Goal: Task Accomplishment & Management: Manage account settings

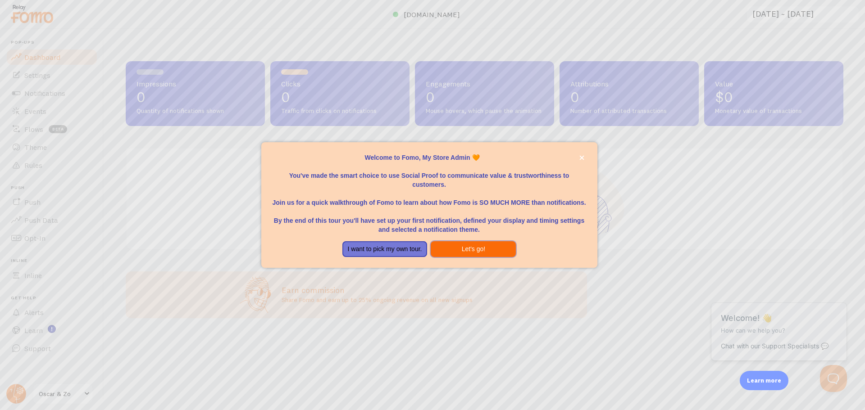
click at [477, 253] on button "Let's go!" at bounding box center [473, 249] width 85 height 16
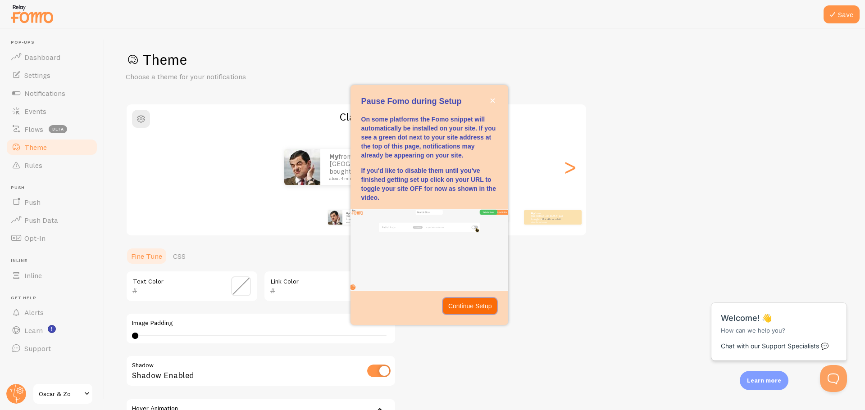
click at [476, 305] on p "Continue Setup" at bounding box center [470, 306] width 44 height 9
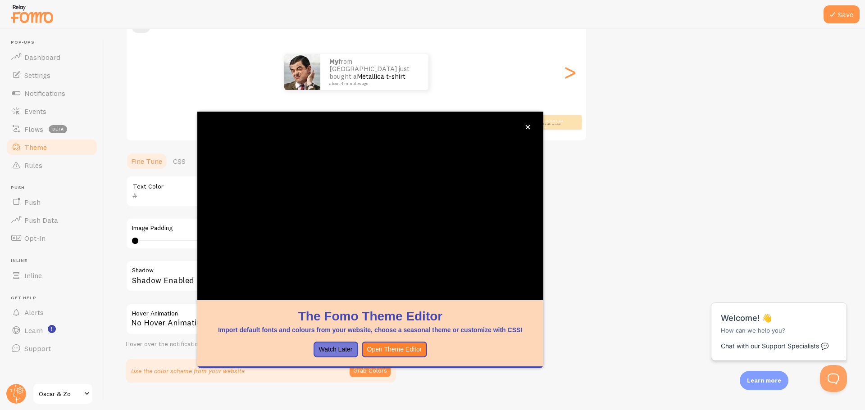
scroll to position [111, 0]
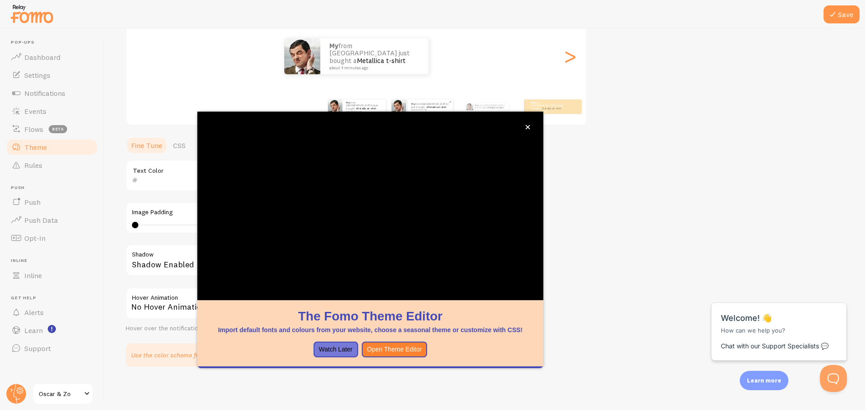
click at [439, 105] on link "Metallica t-shirt" at bounding box center [436, 107] width 19 height 4
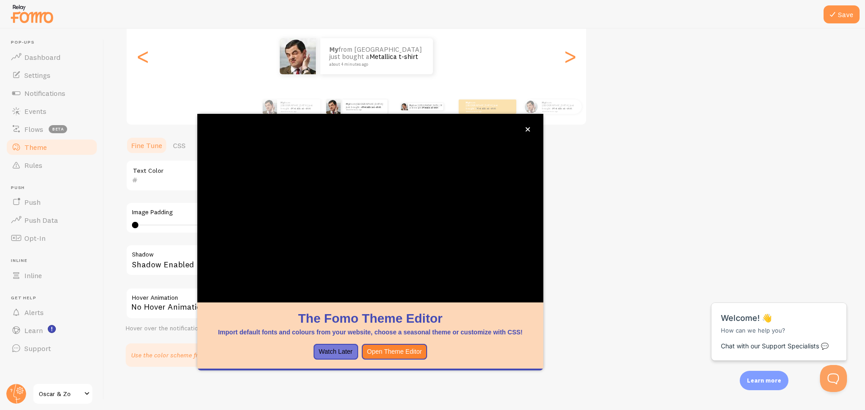
scroll to position [66, 0]
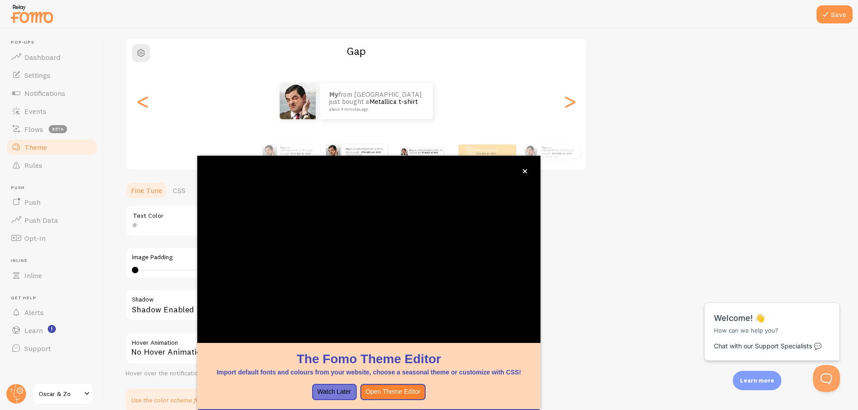
click at [423, 155] on p "My from Philippines just bought a Metallica t-shirt about 4 minutes ago" at bounding box center [424, 151] width 30 height 7
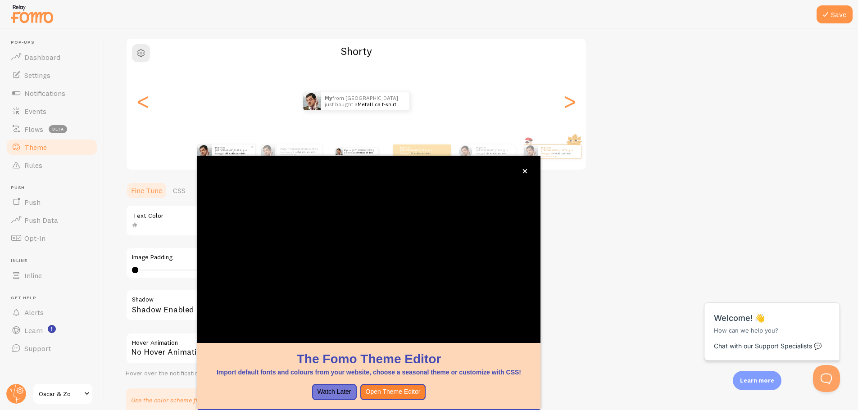
click at [220, 149] on p "My from Philippines just bought a Metallica t-shirt about 4 minutes ago" at bounding box center [233, 151] width 36 height 11
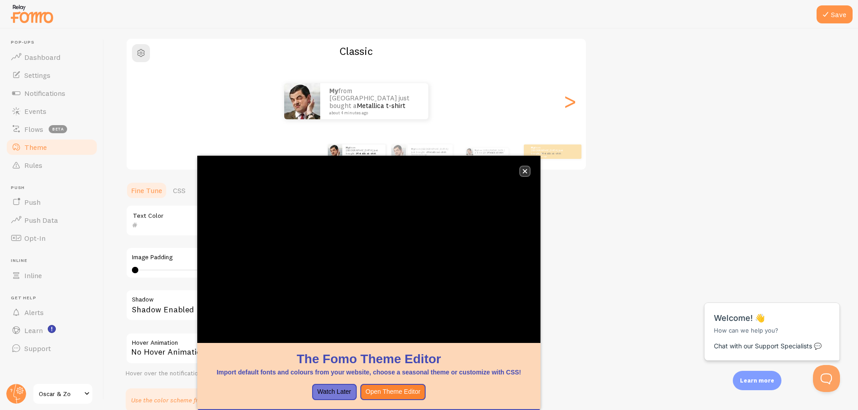
click at [527, 169] on icon "close," at bounding box center [525, 171] width 5 height 5
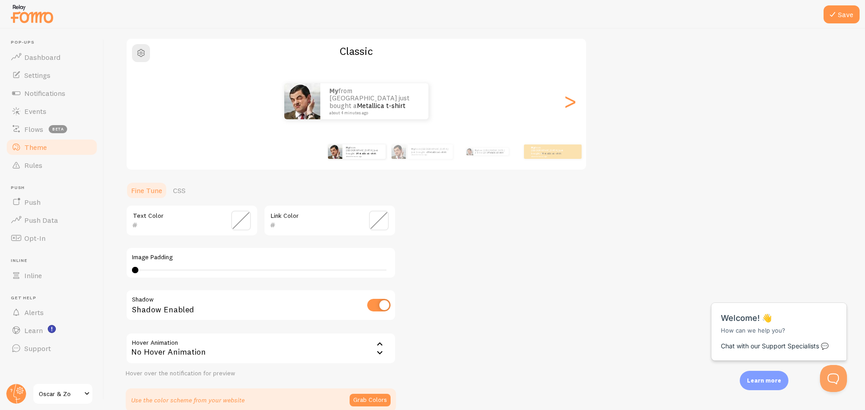
scroll to position [111, 0]
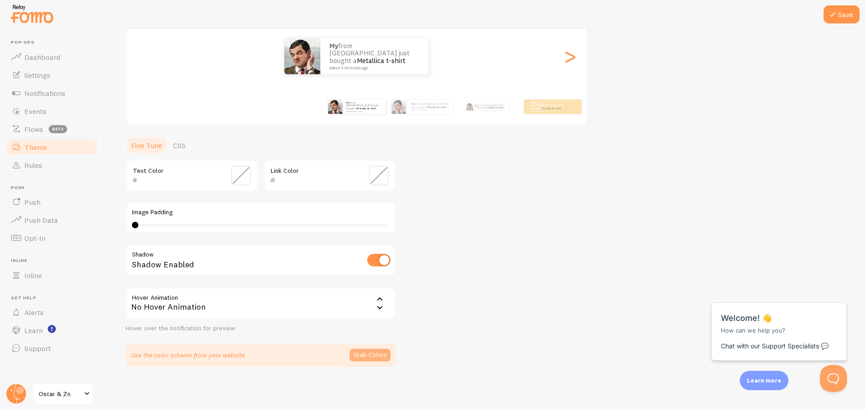
click at [381, 354] on button "Grab Colors" at bounding box center [370, 355] width 41 height 13
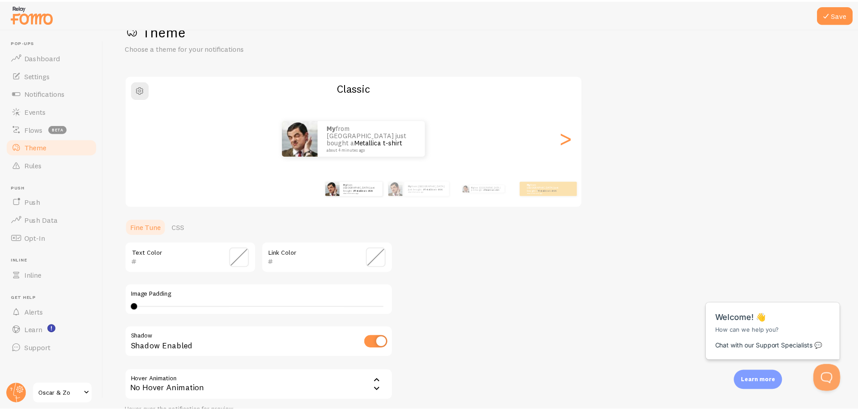
scroll to position [17, 0]
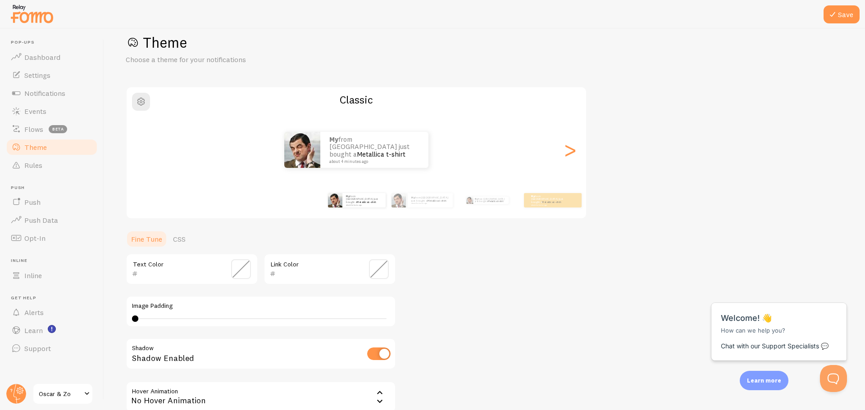
click at [159, 274] on input "text" at bounding box center [179, 273] width 82 height 11
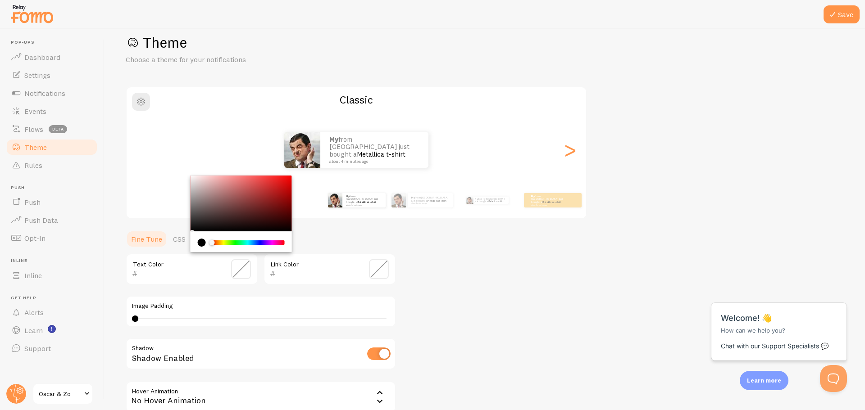
click at [100, 318] on header "Pop-ups Dashboard Settings Notifications Events Flows beta Theme Rules Push Pus…" at bounding box center [52, 220] width 104 height 382
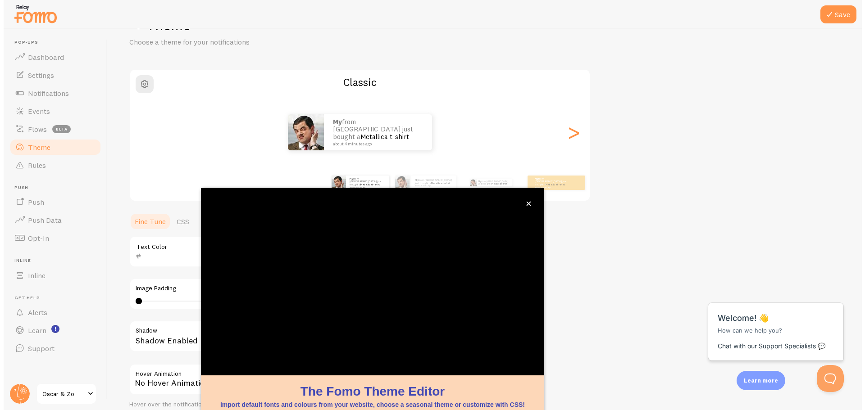
scroll to position [36, 0]
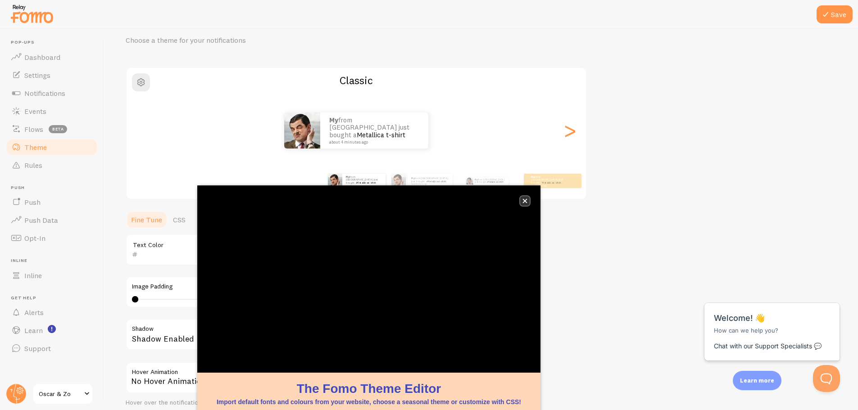
click at [529, 199] on button "close," at bounding box center [524, 200] width 9 height 9
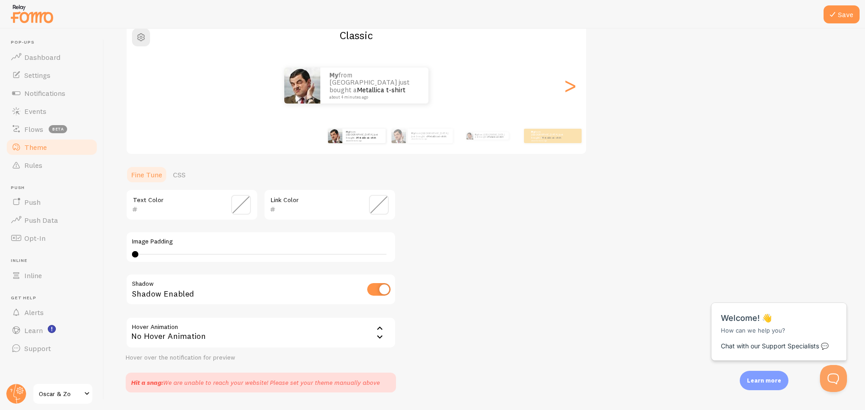
scroll to position [107, 0]
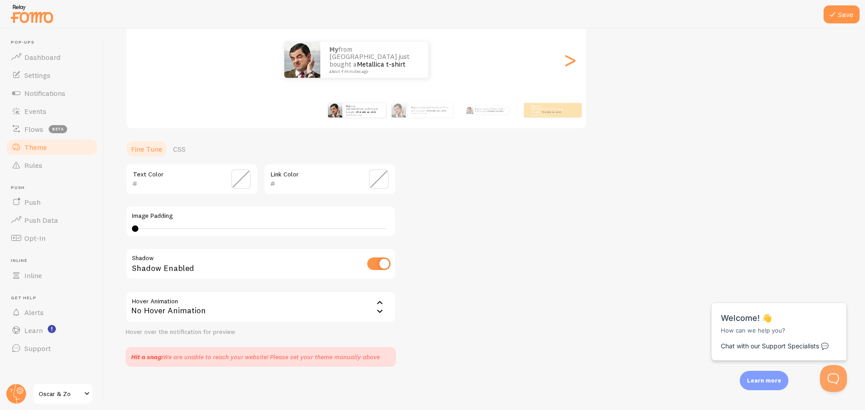
click at [212, 316] on div "No Hover Animation" at bounding box center [261, 307] width 270 height 32
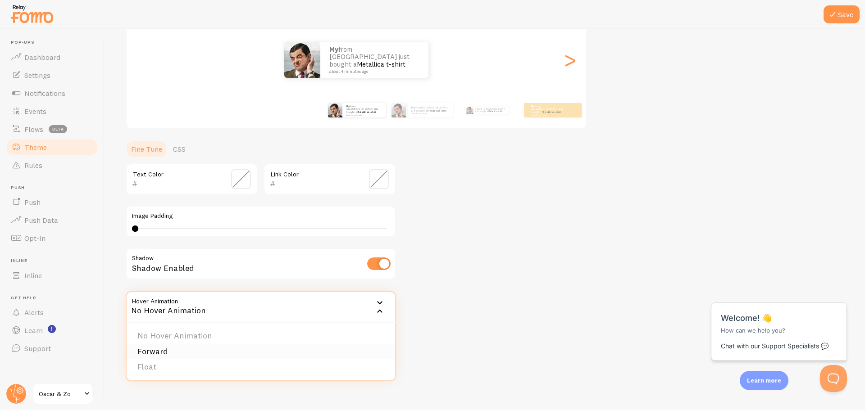
click at [208, 350] on li "Forward" at bounding box center [261, 352] width 268 height 16
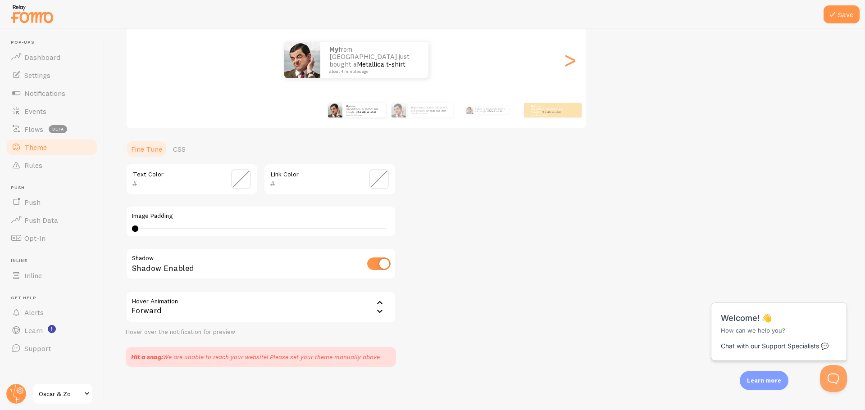
click at [195, 306] on div "Forward" at bounding box center [261, 307] width 270 height 32
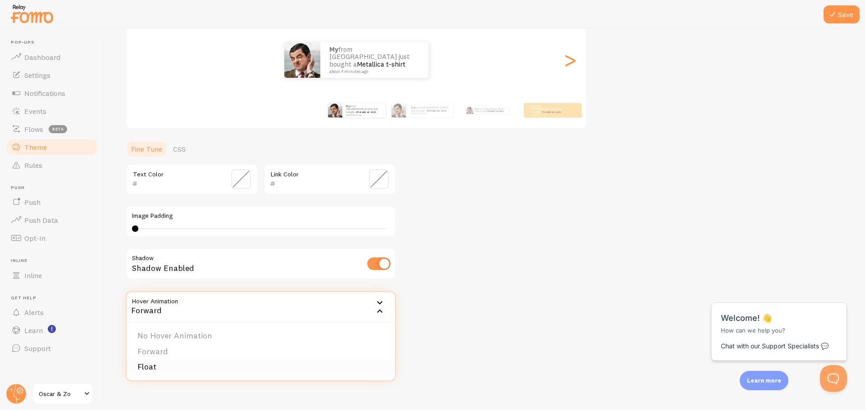
click at [165, 367] on li "Float" at bounding box center [261, 367] width 268 height 16
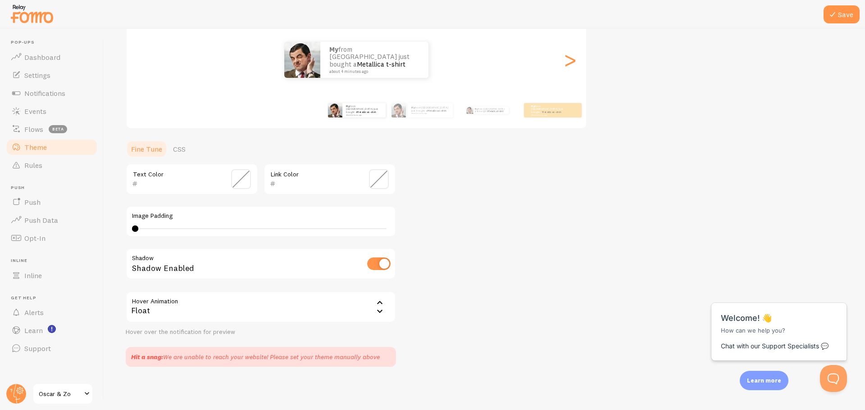
click at [174, 300] on div "Float" at bounding box center [261, 307] width 270 height 32
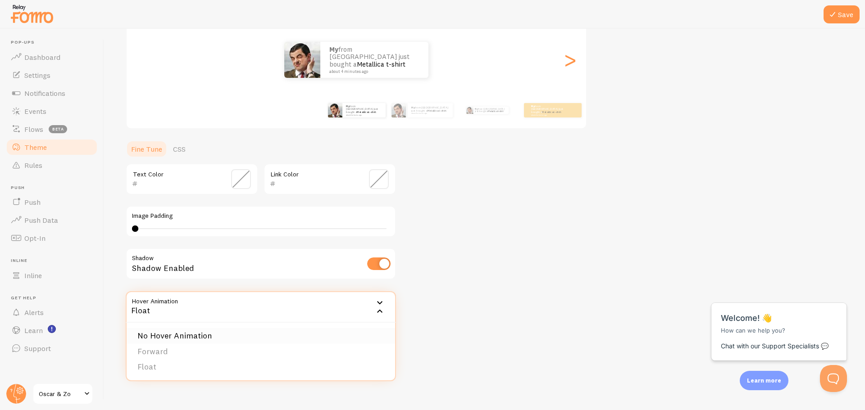
click at [168, 340] on li "No Hover Animation" at bounding box center [261, 336] width 268 height 16
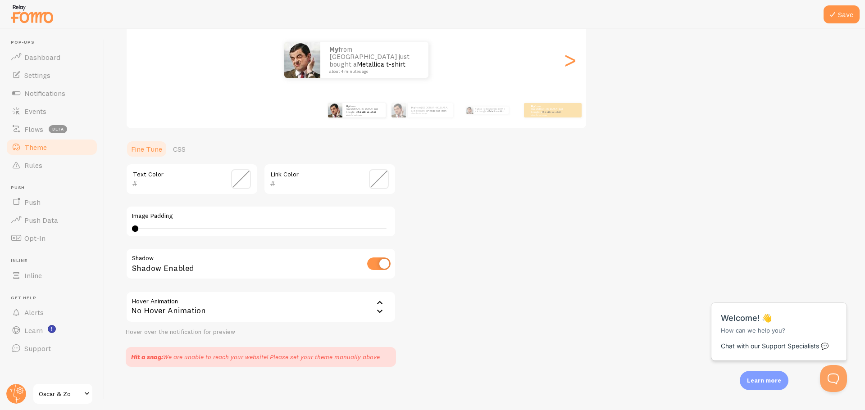
click at [490, 279] on div "Theme Choose a theme for your notifications Classic My from Philippines just bo…" at bounding box center [485, 155] width 718 height 424
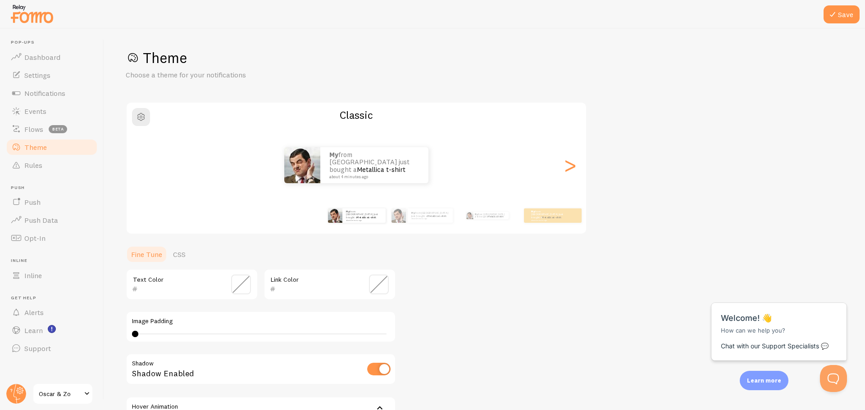
scroll to position [0, 0]
click at [841, 5] on button "Save" at bounding box center [841, 14] width 36 height 18
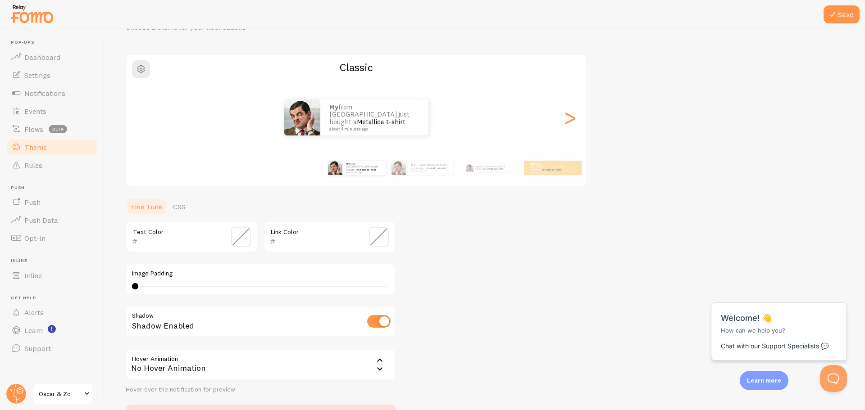
scroll to position [107, 0]
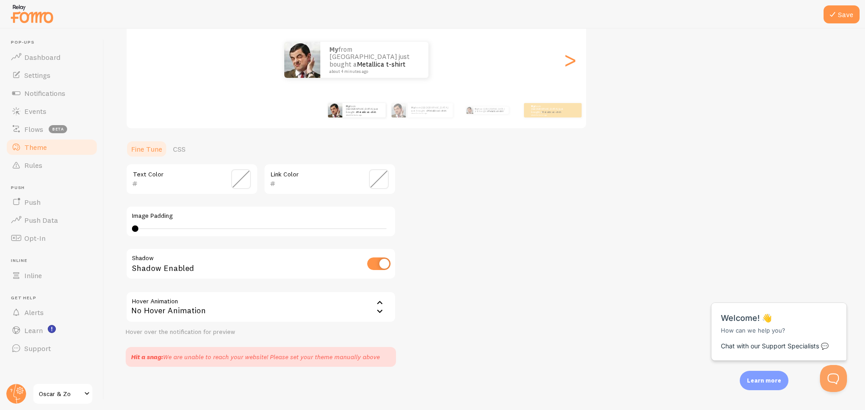
click at [56, 394] on span "Oscar & Zo" at bounding box center [60, 394] width 43 height 11
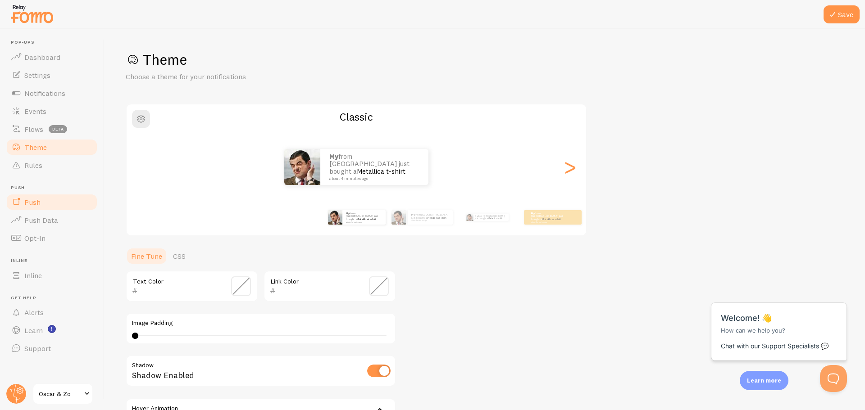
click at [37, 195] on link "Push" at bounding box center [51, 202] width 93 height 18
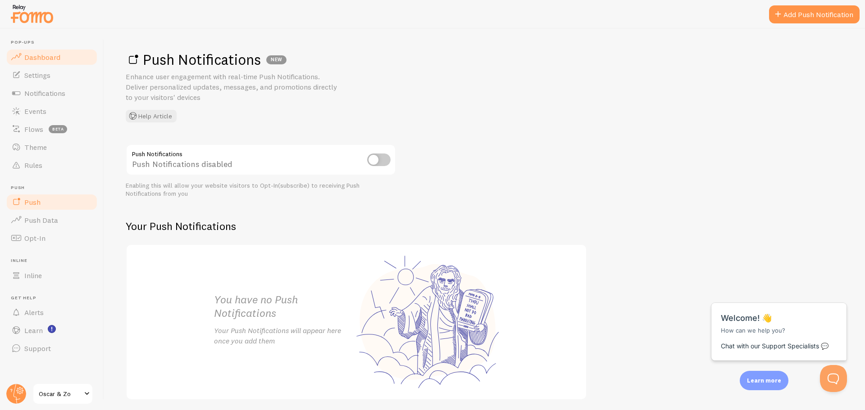
click at [42, 55] on span "Dashboard" at bounding box center [42, 57] width 36 height 9
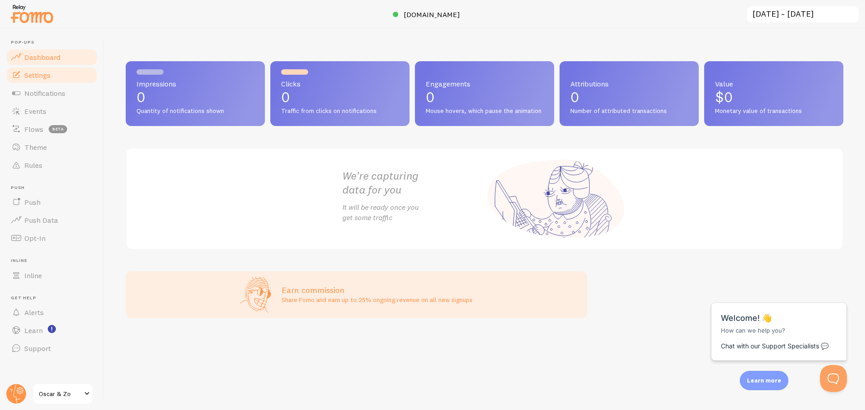
click at [42, 76] on span "Settings" at bounding box center [37, 75] width 26 height 9
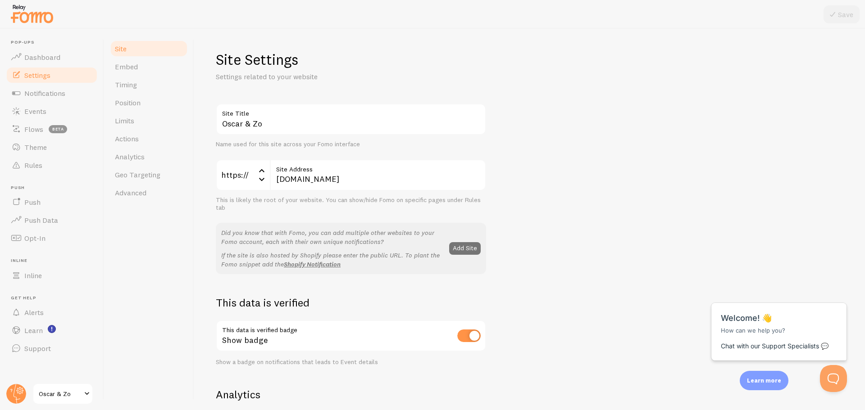
click at [233, 173] on div "https://" at bounding box center [243, 175] width 54 height 32
click at [128, 278] on div "Site Embed Timing Position Limits Actions Analytics Geo Targeting Advanced" at bounding box center [149, 220] width 90 height 382
click at [45, 87] on link "Notifications" at bounding box center [51, 93] width 93 height 18
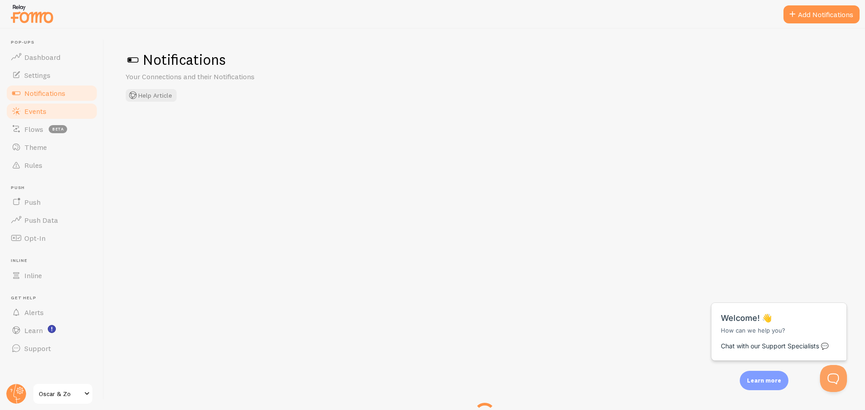
click at [35, 105] on link "Events" at bounding box center [51, 111] width 93 height 18
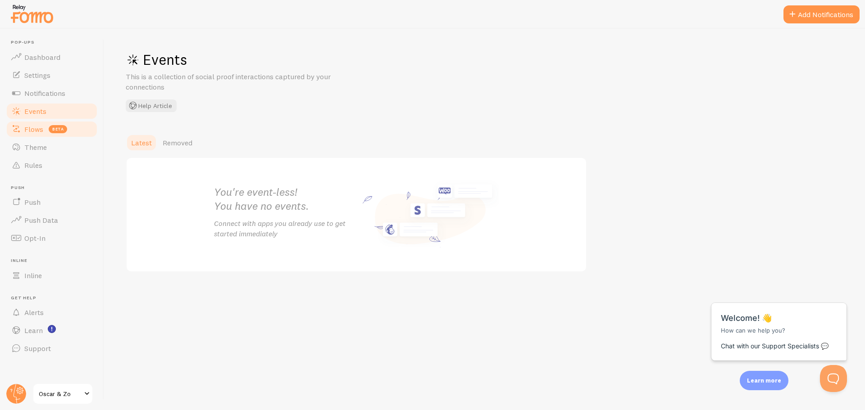
click at [34, 128] on span "Flows" at bounding box center [33, 129] width 19 height 9
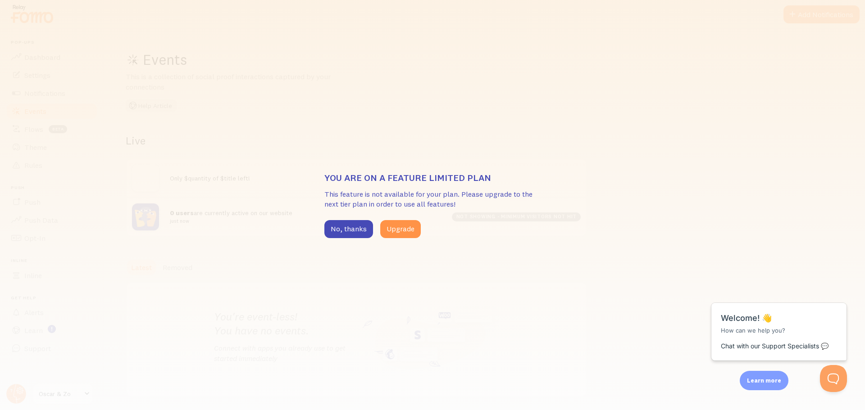
click at [345, 220] on div "You are on a feature limited plan This feature is not available for your plan. …" at bounding box center [432, 205] width 216 height 66
click at [345, 231] on button "No, thanks" at bounding box center [348, 229] width 49 height 18
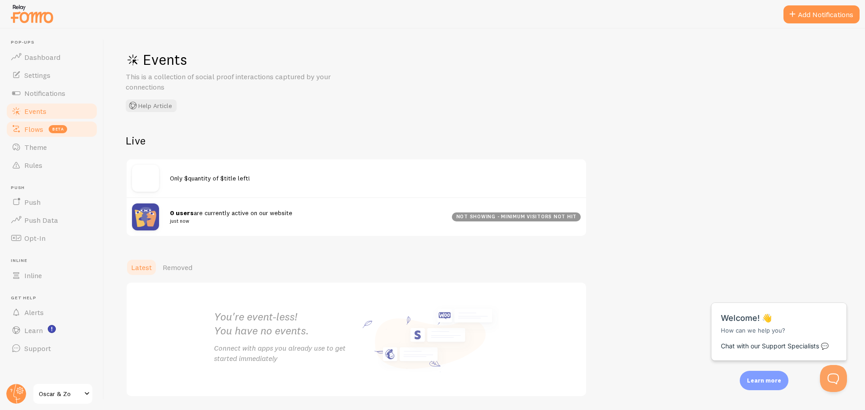
click at [39, 132] on span "Flows" at bounding box center [33, 129] width 19 height 9
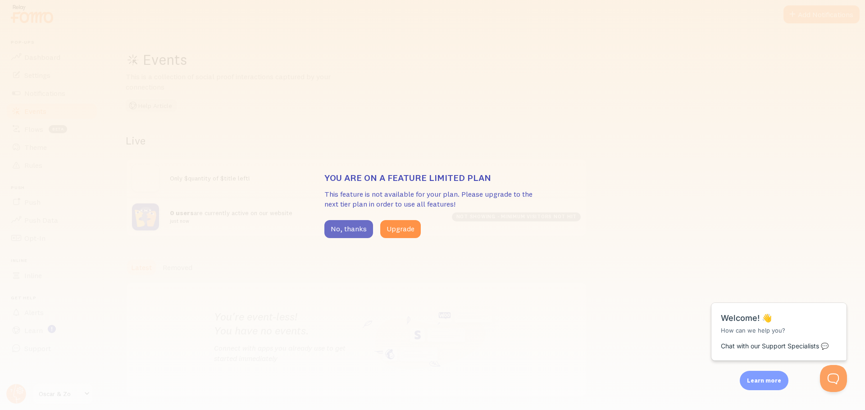
click at [349, 227] on button "No, thanks" at bounding box center [348, 229] width 49 height 18
